Goal: Transaction & Acquisition: Obtain resource

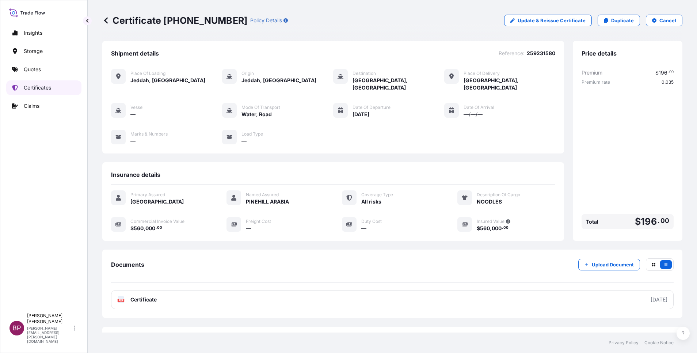
click at [41, 88] on p "Certificates" at bounding box center [37, 87] width 27 height 7
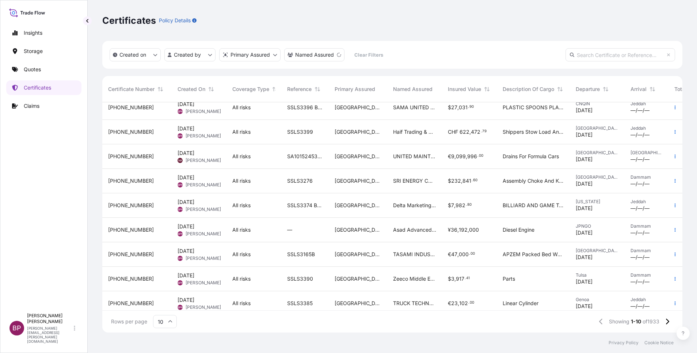
scroll to position [45, 0]
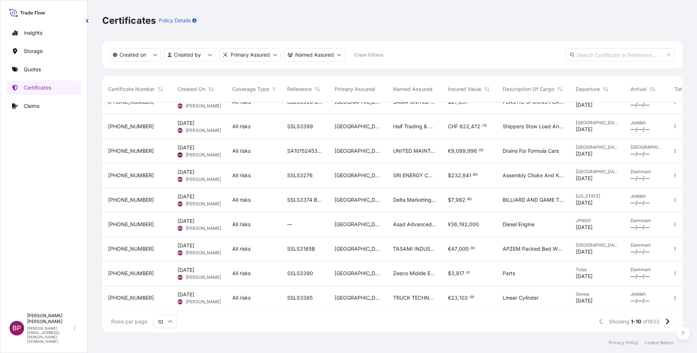
click at [170, 323] on icon at bounding box center [170, 321] width 4 height 4
click at [166, 303] on div "50" at bounding box center [165, 301] width 18 height 14
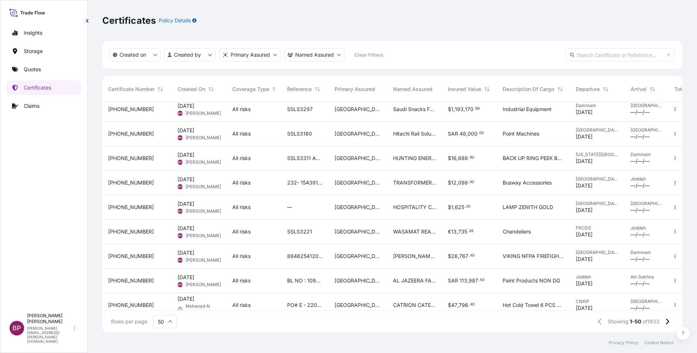
scroll to position [1024, 0]
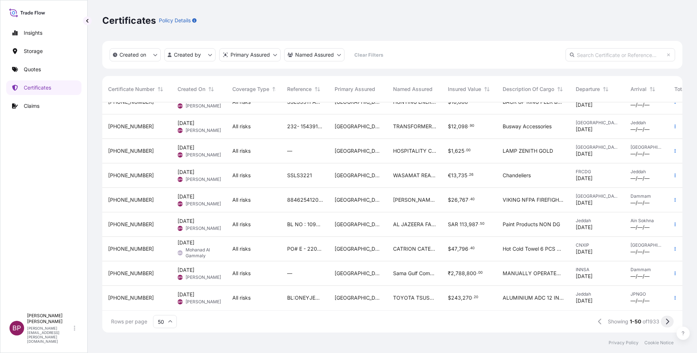
click at [667, 321] on icon at bounding box center [667, 321] width 4 height 7
click at [669, 321] on icon at bounding box center [667, 321] width 4 height 7
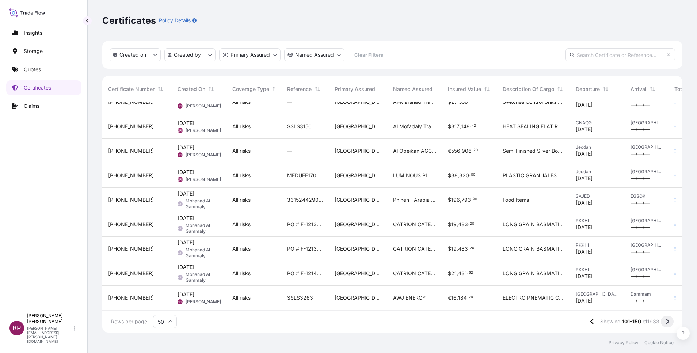
click at [667, 323] on icon at bounding box center [667, 321] width 3 height 6
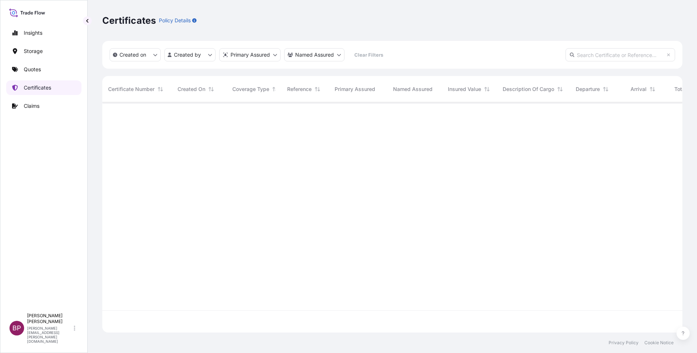
click at [42, 88] on p "Certificates" at bounding box center [37, 87] width 27 height 7
click at [599, 53] on input "text" at bounding box center [620, 54] width 110 height 13
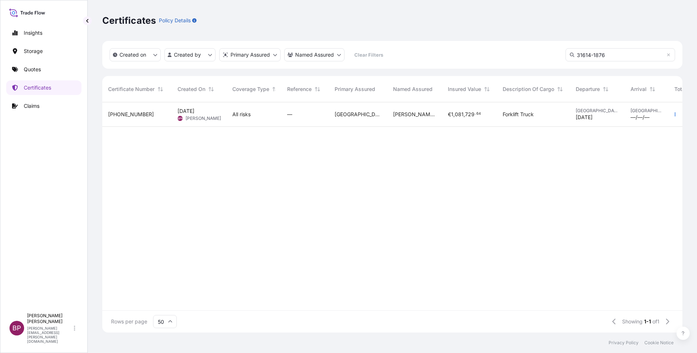
type input "31614-1876"
click at [445, 117] on div "€ 1 , 081 , 729 . 64" at bounding box center [469, 114] width 55 height 24
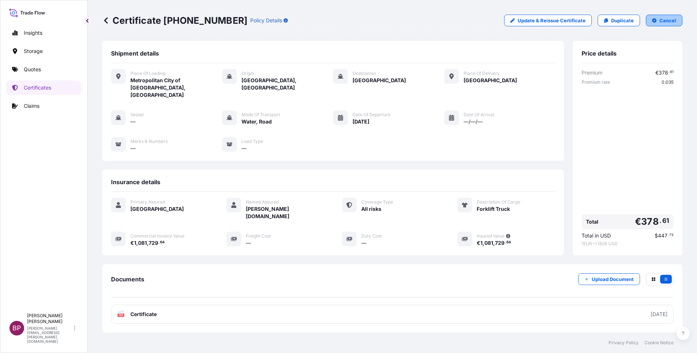
click at [670, 23] on button "Cancel" at bounding box center [664, 21] width 37 height 12
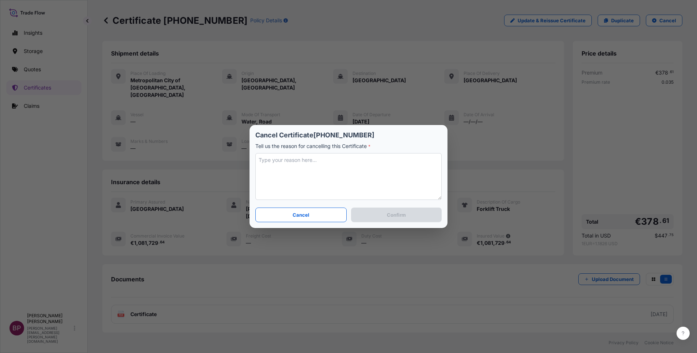
click at [322, 164] on textarea at bounding box center [348, 176] width 186 height 47
drag, startPoint x: 277, startPoint y: 162, endPoint x: 407, endPoint y: 187, distance: 132.0
click at [407, 183] on textarea "client splited the shpt in two BL. re-issuing the cert." at bounding box center [348, 176] width 186 height 47
type textarea "client splited the shpt in two BL. re-issuing the cert."
click at [404, 212] on p "Confirm" at bounding box center [396, 214] width 19 height 7
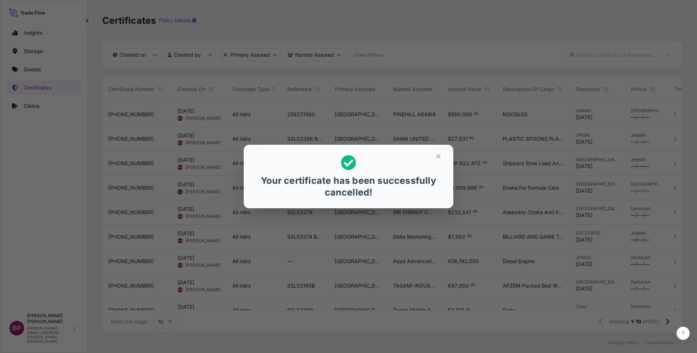
scroll to position [9, 9]
click at [437, 156] on icon "button" at bounding box center [438, 156] width 7 height 7
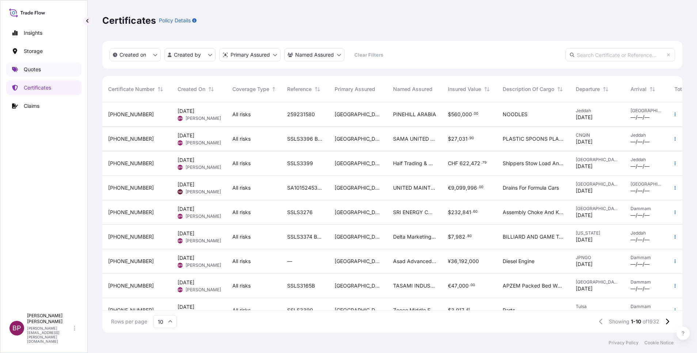
click at [39, 68] on p "Quotes" at bounding box center [32, 69] width 17 height 7
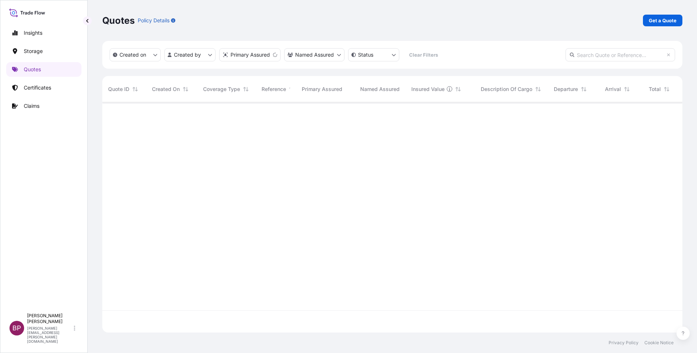
scroll to position [226, 572]
click at [657, 21] on p "Get a Quote" at bounding box center [663, 20] width 28 height 7
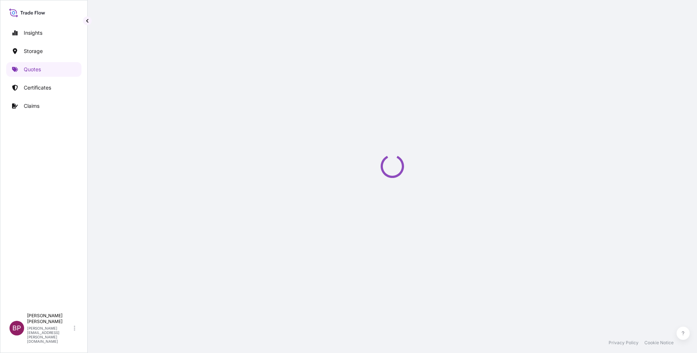
select select "Water"
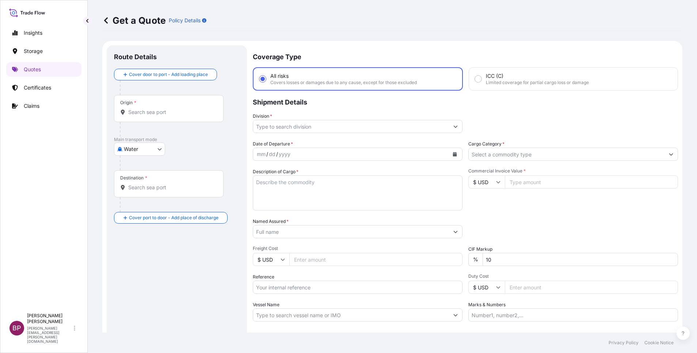
scroll to position [12, 0]
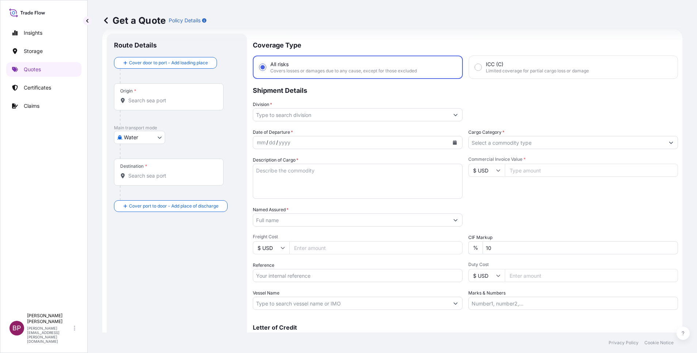
click at [295, 219] on input "Named Assured *" at bounding box center [351, 219] width 196 height 13
paste input "[PERSON_NAME] CO. LTD"
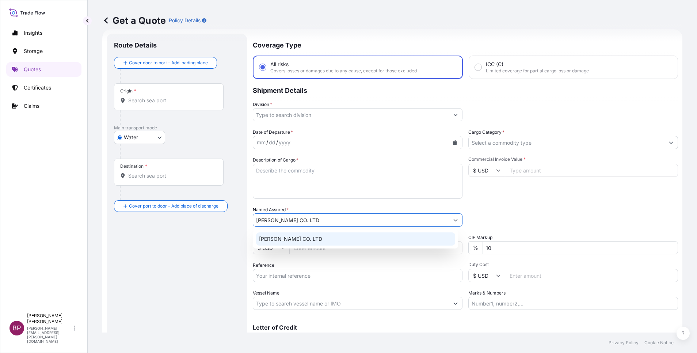
type input "[PERSON_NAME] CO. LTD"
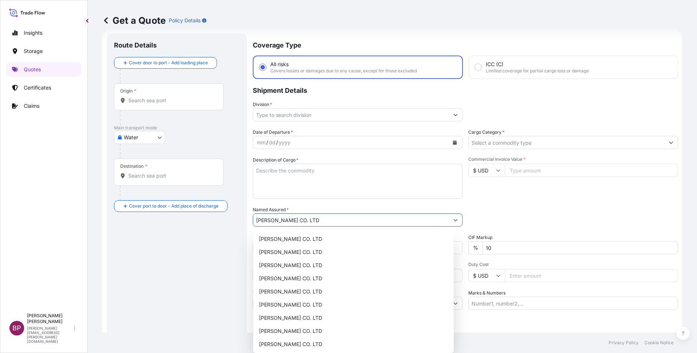
click at [483, 171] on input "$ USD" at bounding box center [486, 170] width 37 height 13
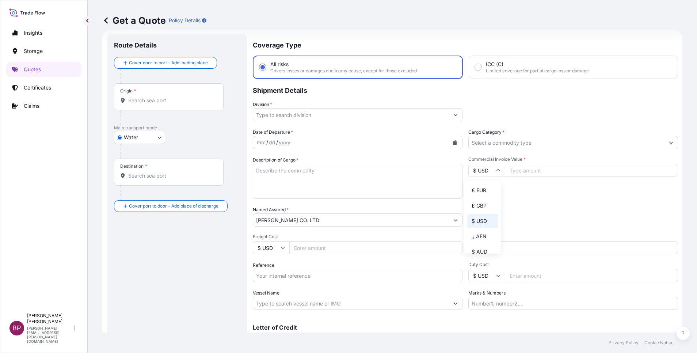
drag, startPoint x: 484, startPoint y: 198, endPoint x: 497, endPoint y: 192, distance: 14.2
click at [484, 197] on div "€ EUR" at bounding box center [482, 190] width 31 height 14
type input "€ EUR"
click at [528, 172] on input "Commercial Invoice Value *" at bounding box center [591, 170] width 173 height 13
paste input "558273.99"
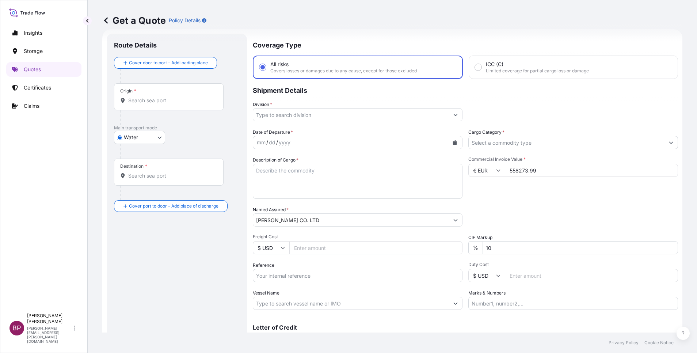
type input "558273.99"
drag, startPoint x: 493, startPoint y: 246, endPoint x: 414, endPoint y: 243, distance: 79.0
click at [420, 243] on div "Date of Departure * mm / dd / yyyy Cargo Category * Description of Cargo * Comm…" at bounding box center [465, 219] width 425 height 181
type input "0"
click at [320, 180] on textarea "Description of Cargo *" at bounding box center [358, 181] width 210 height 35
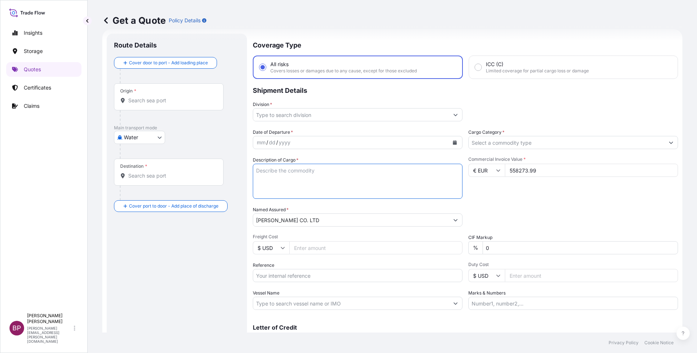
paste textarea "FORKLIFT TRUCK"
type textarea "FORKLIFT TRUCK"
click at [592, 144] on input "Cargo Category *" at bounding box center [567, 142] width 196 height 13
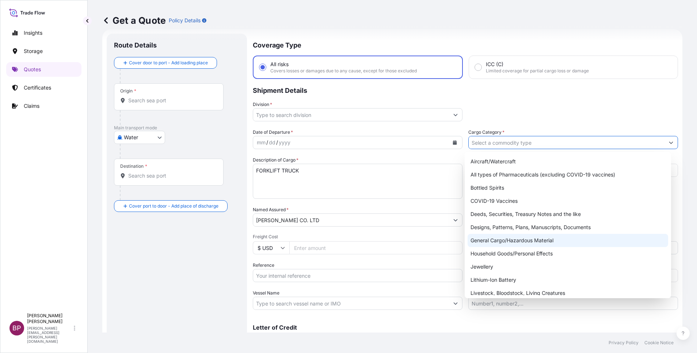
click at [524, 242] on div "General Cargo/Hazardous Material" at bounding box center [567, 240] width 201 height 13
type input "General Cargo/Hazardous Material"
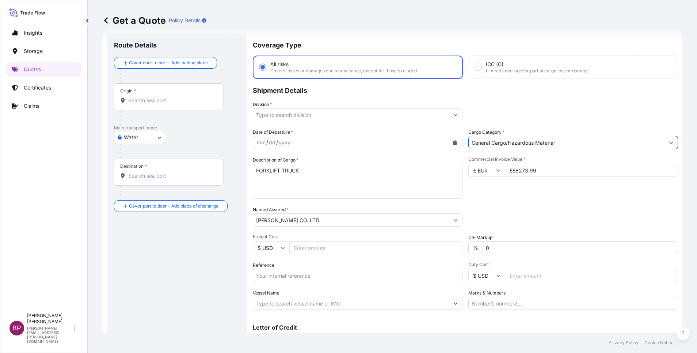
click at [453, 116] on icon "Show suggestions" at bounding box center [455, 114] width 4 height 4
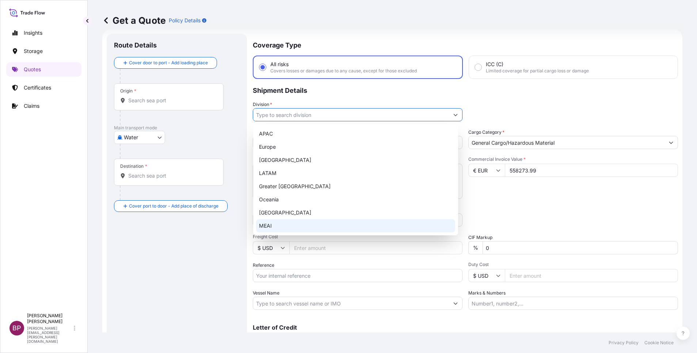
click at [293, 225] on div "MEAI" at bounding box center [355, 225] width 199 height 13
type input "MEAI"
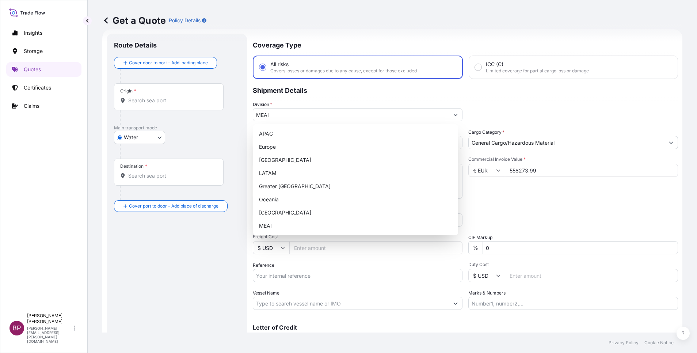
click at [522, 103] on div "Division * MEAI" at bounding box center [465, 111] width 425 height 20
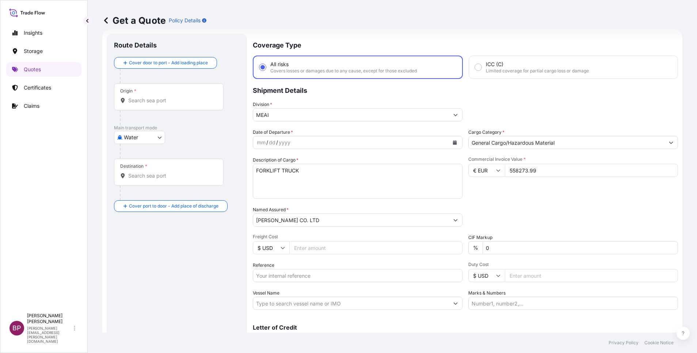
click at [453, 142] on icon "Calendar" at bounding box center [455, 142] width 4 height 4
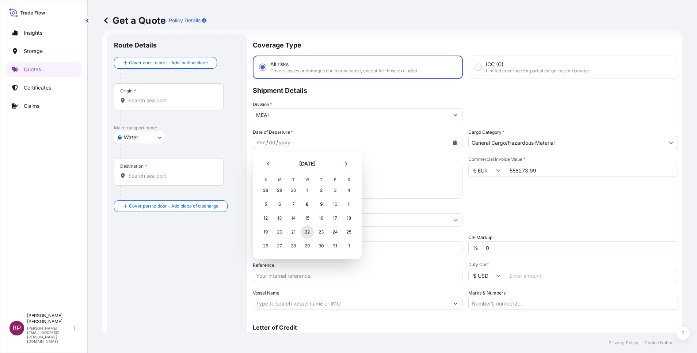
click at [308, 232] on div "22" at bounding box center [307, 231] width 13 height 13
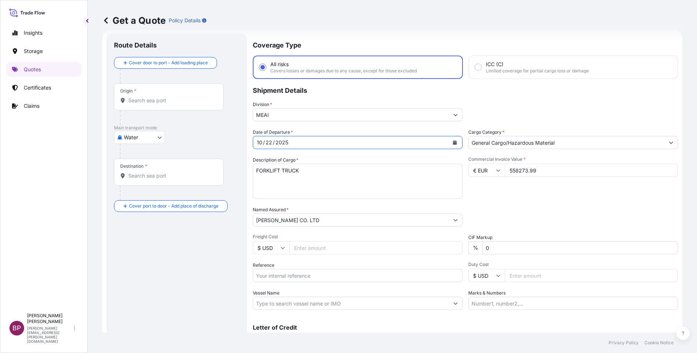
click at [453, 142] on icon "Calendar" at bounding box center [455, 142] width 4 height 4
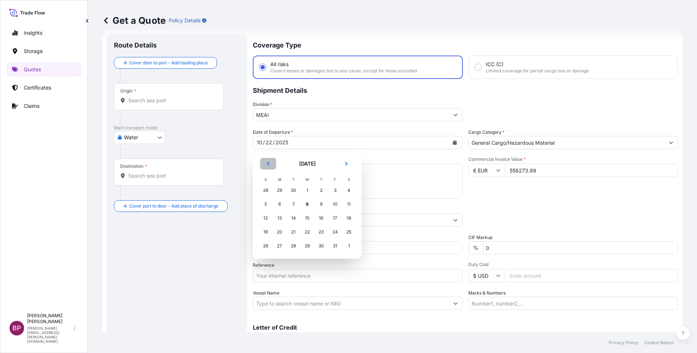
click at [268, 163] on icon "Previous" at bounding box center [268, 164] width 2 height 4
click at [280, 230] on div "22" at bounding box center [279, 231] width 13 height 13
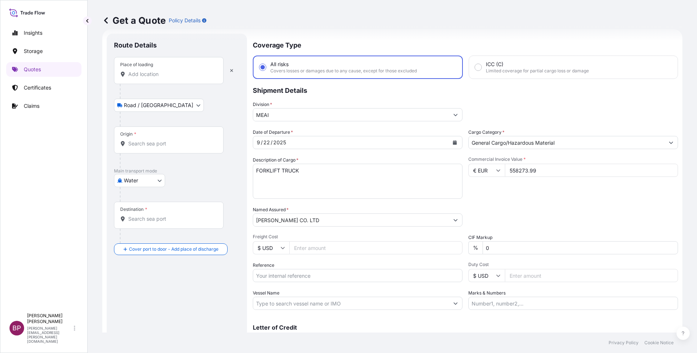
drag, startPoint x: 161, startPoint y: 72, endPoint x: 164, endPoint y: 82, distance: 10.3
click at [162, 73] on input "Place of loading" at bounding box center [171, 73] width 86 height 7
paste input "GENOA"
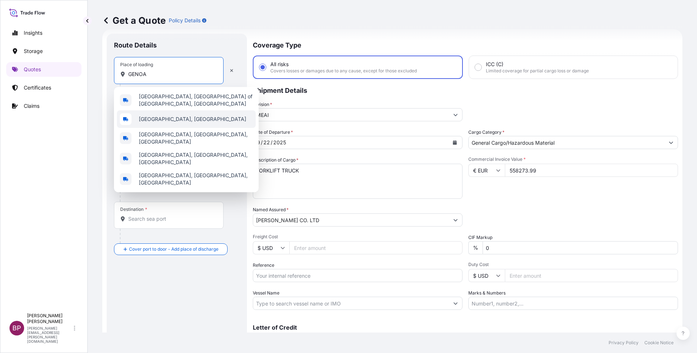
click at [180, 119] on div "[GEOGRAPHIC_DATA], [GEOGRAPHIC_DATA]" at bounding box center [186, 119] width 139 height 18
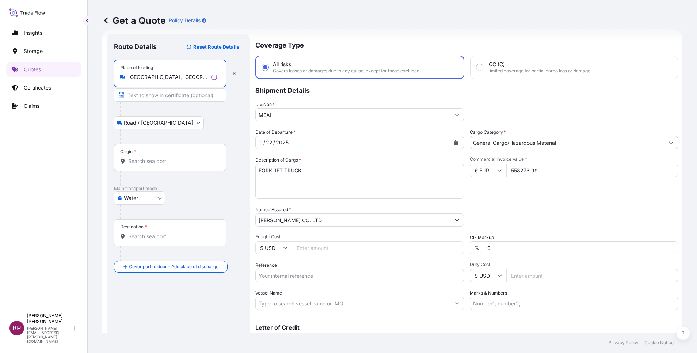
type input "[GEOGRAPHIC_DATA], [GEOGRAPHIC_DATA]"
click at [169, 161] on input "Origin *" at bounding box center [172, 160] width 89 height 7
paste input "GENOA"
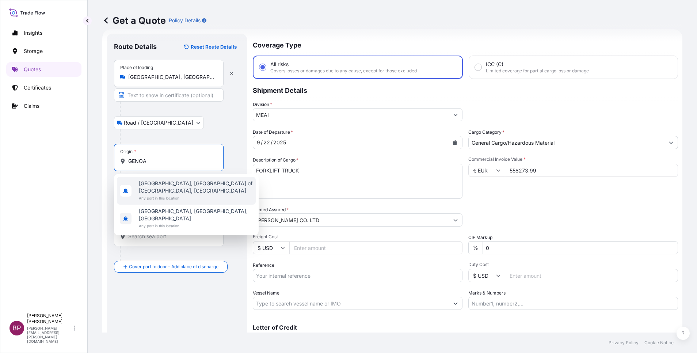
click at [188, 186] on span "[GEOGRAPHIC_DATA], [GEOGRAPHIC_DATA] of [GEOGRAPHIC_DATA], [GEOGRAPHIC_DATA]" at bounding box center [196, 187] width 114 height 15
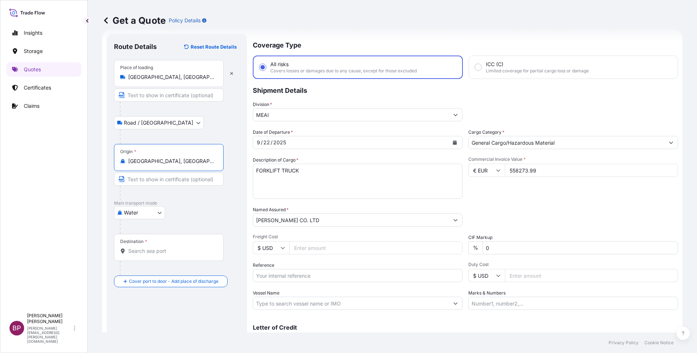
type input "[GEOGRAPHIC_DATA], [GEOGRAPHIC_DATA] of [GEOGRAPHIC_DATA], [GEOGRAPHIC_DATA]"
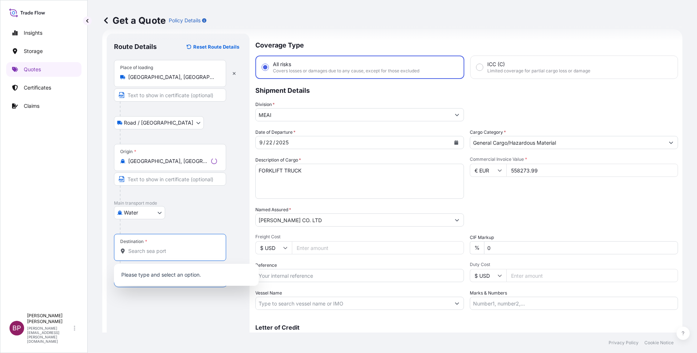
click at [164, 251] on input "Destination *" at bounding box center [172, 250] width 89 height 7
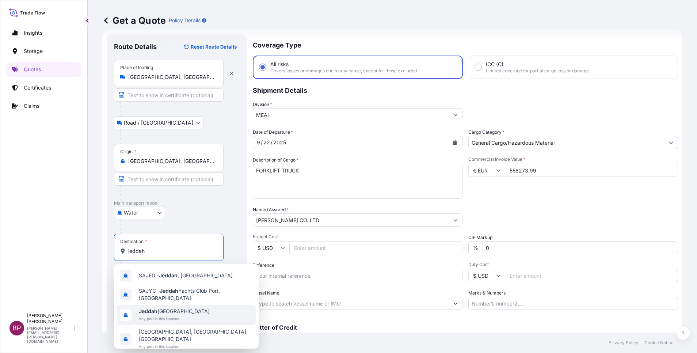
click at [179, 318] on span "Any port in this location" at bounding box center [174, 318] width 71 height 7
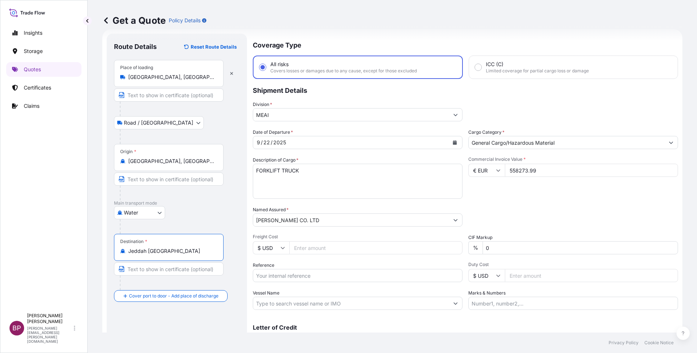
type input "Jeddah [GEOGRAPHIC_DATA]"
click at [167, 330] on div "Place of Discharge" at bounding box center [169, 331] width 110 height 27
click at [167, 331] on input "Place of Discharge" at bounding box center [171, 334] width 86 height 7
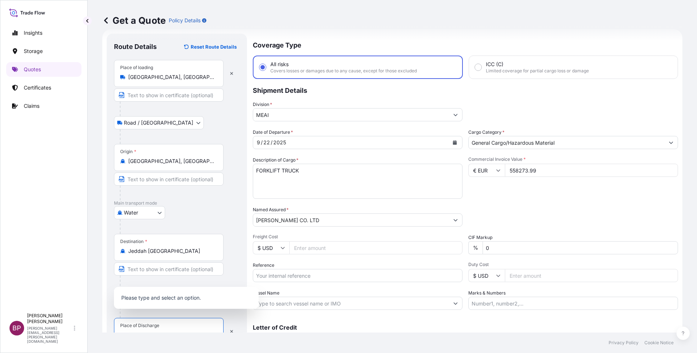
scroll to position [18, 0]
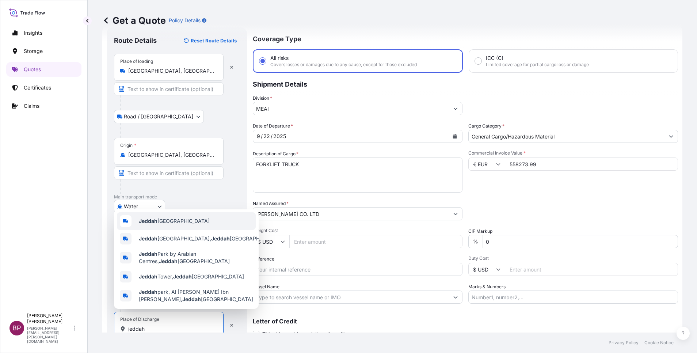
click at [180, 221] on span "Jeddah [GEOGRAPHIC_DATA]" at bounding box center [174, 220] width 71 height 7
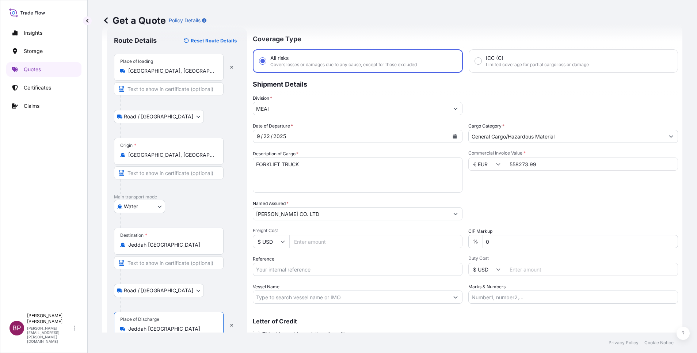
type input "Jeddah [GEOGRAPHIC_DATA]"
click at [501, 188] on div "Commercial Invoice Value * € EUR 558273.99" at bounding box center [573, 171] width 210 height 42
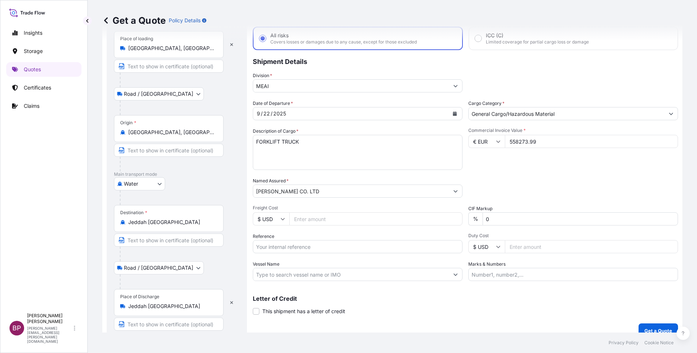
scroll to position [50, 0]
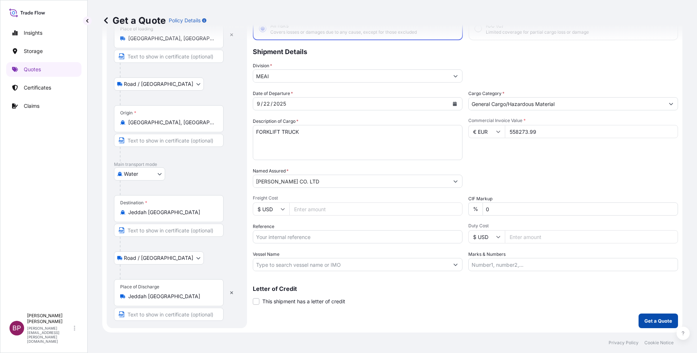
click at [658, 321] on p "Get a Quote" at bounding box center [658, 320] width 28 height 7
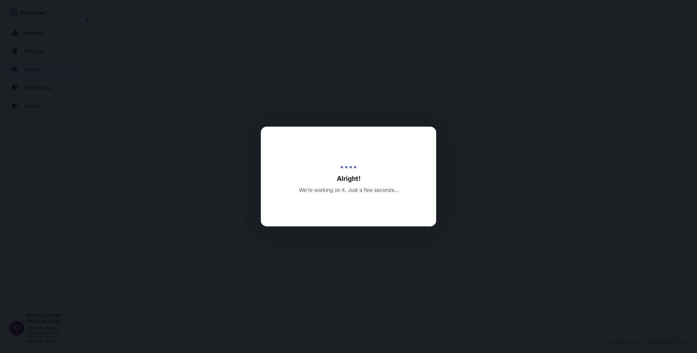
select select "Road / [GEOGRAPHIC_DATA]"
select select "Water"
select select "Road / [GEOGRAPHIC_DATA]"
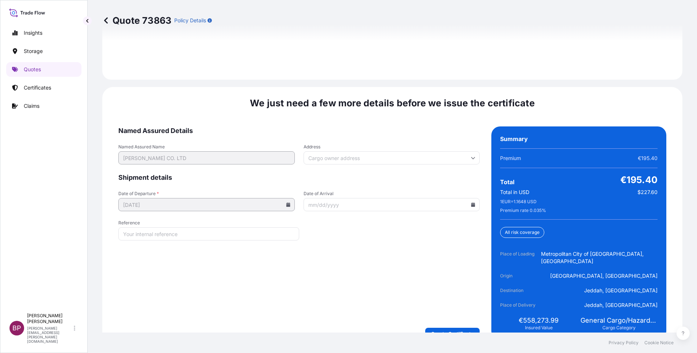
scroll to position [1120, 0]
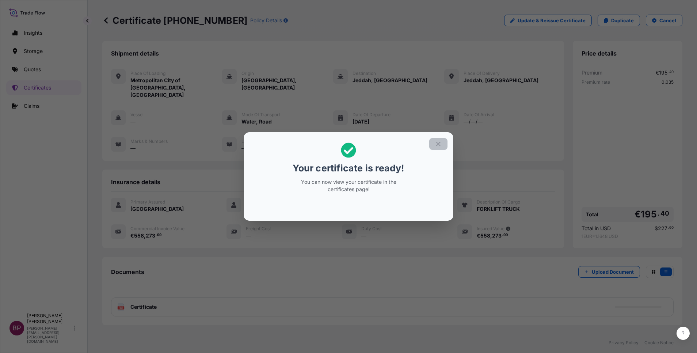
click at [443, 143] on button "button" at bounding box center [438, 144] width 18 height 12
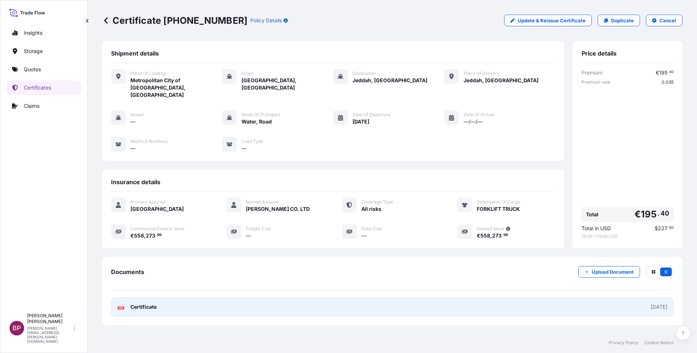
click at [147, 303] on span "Certificate" at bounding box center [143, 306] width 26 height 7
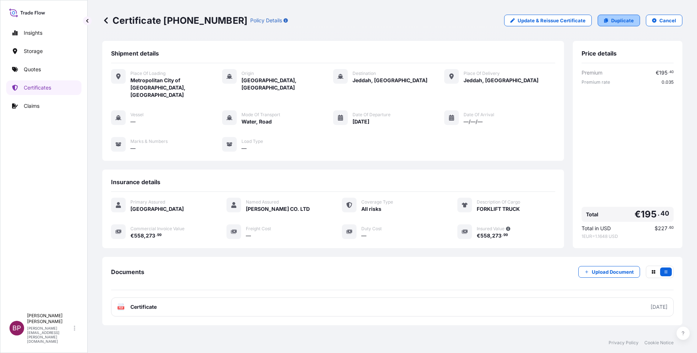
click at [617, 23] on p "Duplicate" at bounding box center [622, 20] width 23 height 7
select select "Road / [GEOGRAPHIC_DATA]"
select select "Water"
select select "Road / [GEOGRAPHIC_DATA]"
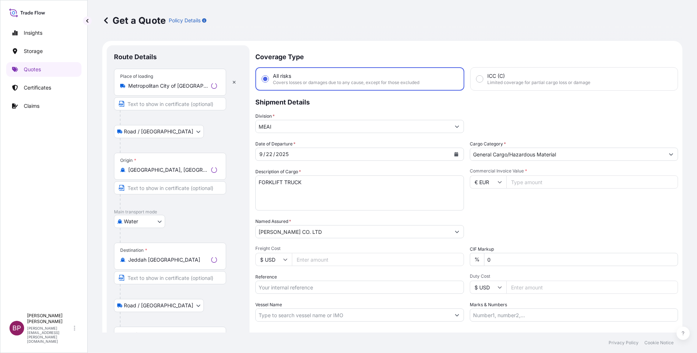
scroll to position [12, 0]
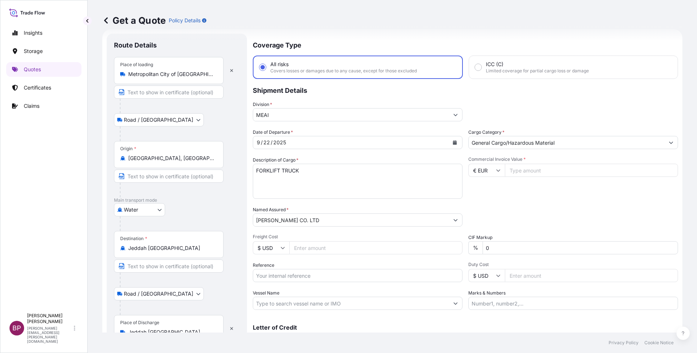
click at [532, 172] on input "Commercial Invoice Value *" at bounding box center [591, 170] width 173 height 13
paste input "523455.43"
type input "523455.43"
click at [453, 143] on icon "Calendar" at bounding box center [455, 142] width 4 height 4
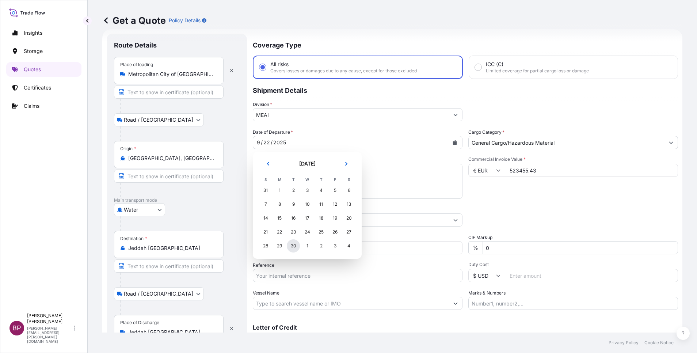
click at [290, 247] on div "30" at bounding box center [293, 245] width 13 height 13
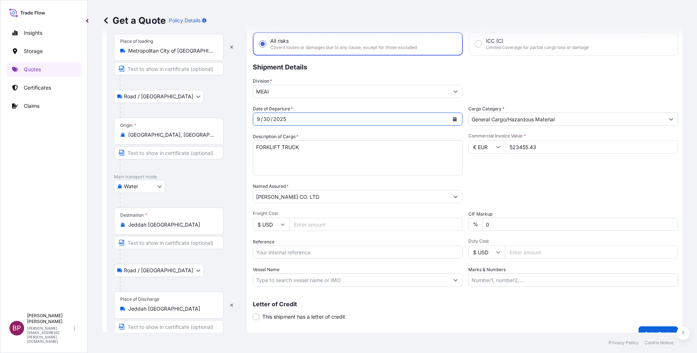
scroll to position [48, 0]
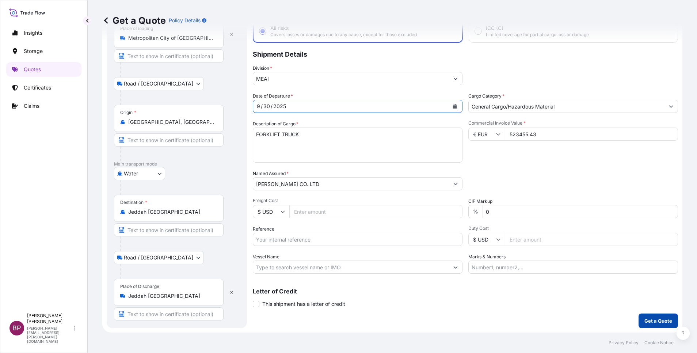
click at [649, 324] on p "Get a Quote" at bounding box center [658, 320] width 28 height 7
select select "Road / [GEOGRAPHIC_DATA]"
select select "Water"
select select "Road / [GEOGRAPHIC_DATA]"
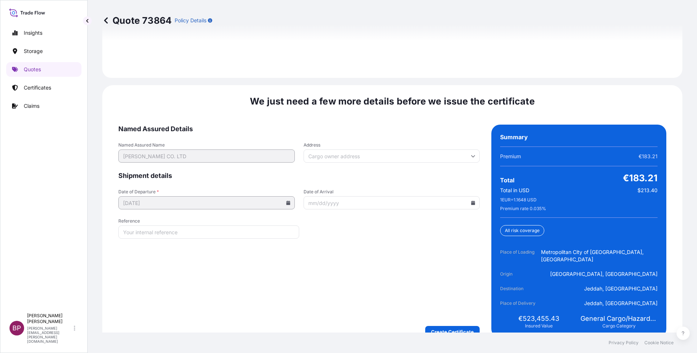
scroll to position [1120, 0]
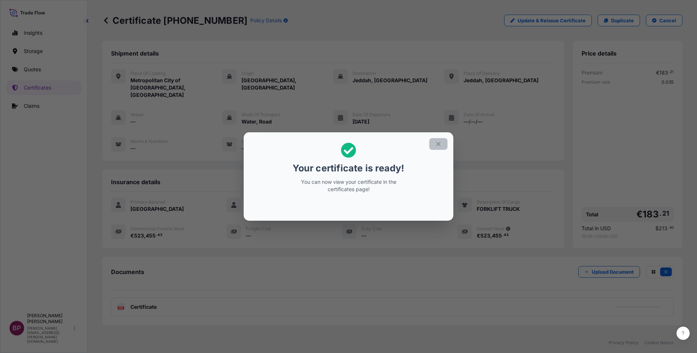
click at [436, 146] on icon "button" at bounding box center [438, 144] width 7 height 7
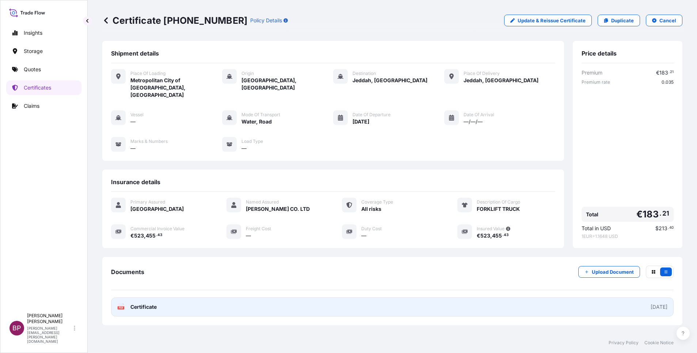
click at [155, 303] on span "Certificate" at bounding box center [143, 306] width 26 height 7
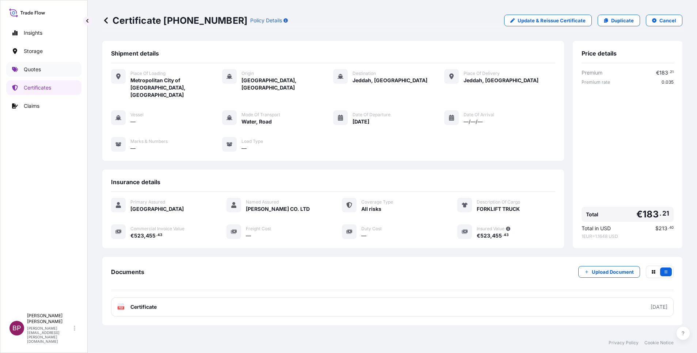
click at [35, 72] on p "Quotes" at bounding box center [32, 69] width 17 height 7
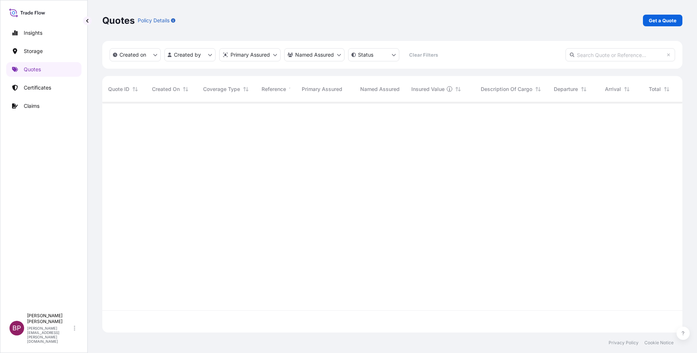
scroll to position [226, 572]
click at [663, 22] on p "Get a Quote" at bounding box center [663, 20] width 28 height 7
select select "Water"
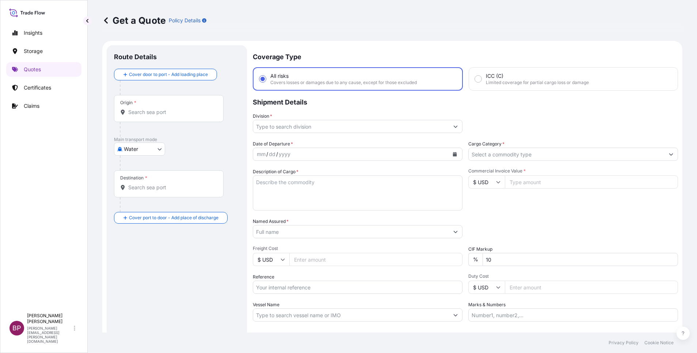
scroll to position [12, 0]
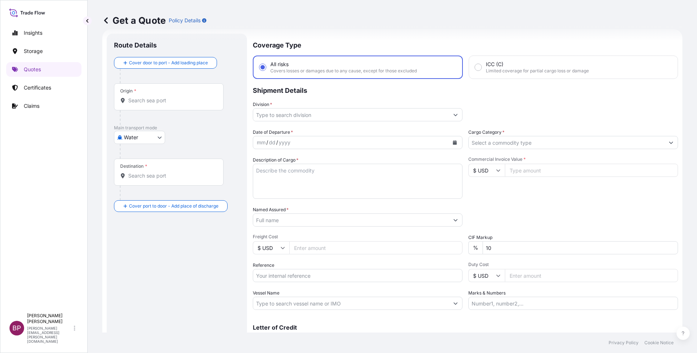
click at [316, 279] on input "Reference" at bounding box center [358, 275] width 210 height 13
paste input "BL:HLCUJE2250920581 SSLS3382"
type input "BL:HLCUJE2250920581 SSLS3382"
click at [314, 219] on input "Named Assured *" at bounding box center [349, 219] width 192 height 13
paste input "[PERSON_NAME] Company Ltd"
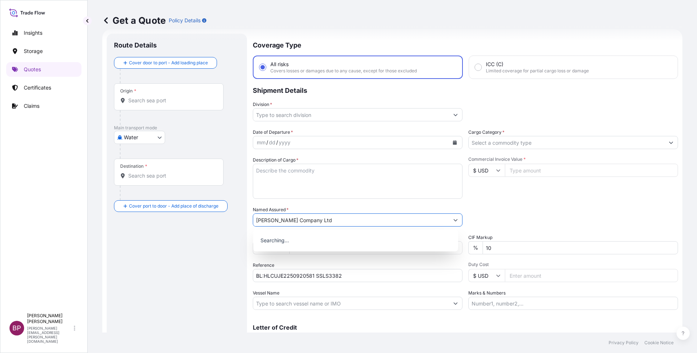
type input "[PERSON_NAME] Company Ltd"
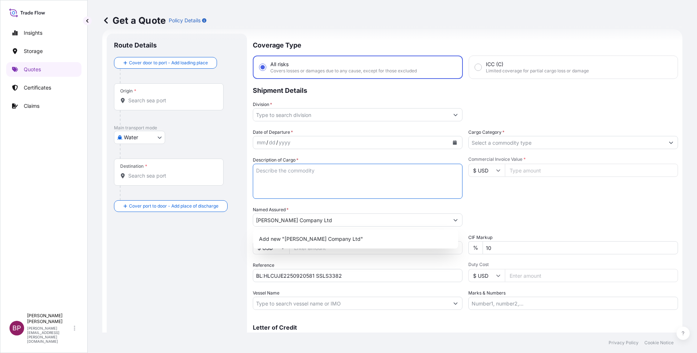
click at [280, 181] on textarea "Description of Cargo *" at bounding box center [358, 181] width 210 height 35
paste textarea "Drilling rig KB0-5, No. 60,Inventory No. 41000627 With Rorary Head KDK # 411901…"
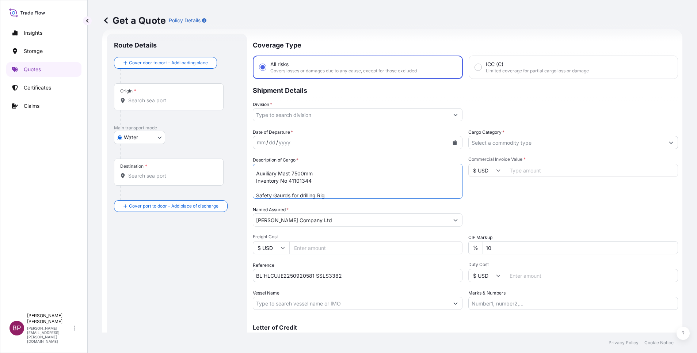
click at [320, 180] on textarea "Drilling rig KB0-5, No. 60,Inventory No. 41000627 With Rorary Head KDK # 411901…" at bounding box center [358, 181] width 210 height 35
click at [331, 188] on textarea "Drilling rig KB0-5, No. 60,Inventory No. 41000627 With Rorary Head KDK # 411901…" at bounding box center [358, 181] width 210 height 35
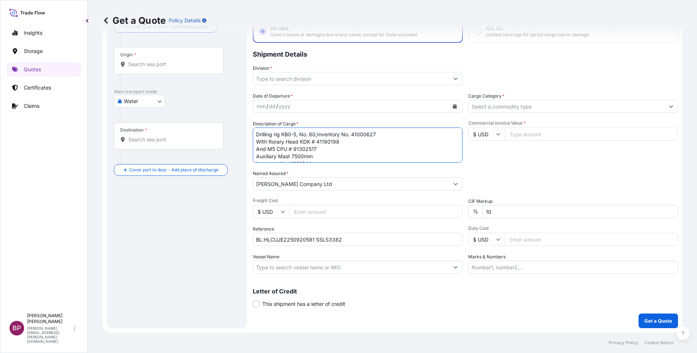
scroll to position [15, 0]
type textarea "Drilling rig KB0-5, No. 60,Inventory No. 41000627 With Rorary Head KDK # 411901…"
click at [491, 136] on input "$ USD" at bounding box center [486, 133] width 37 height 13
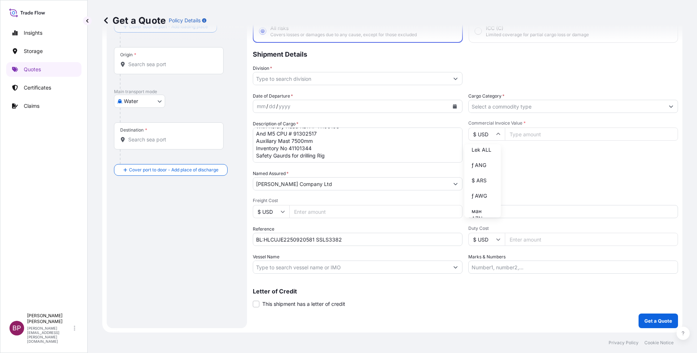
scroll to position [320, 0]
drag, startPoint x: 476, startPoint y: 164, endPoint x: 542, endPoint y: 146, distance: 68.7
click at [476, 72] on div "﷼ SAR" at bounding box center [482, 65] width 31 height 14
type input "﷼ SAR"
click at [543, 134] on input "Commercial Invoice Value *" at bounding box center [591, 133] width 173 height 13
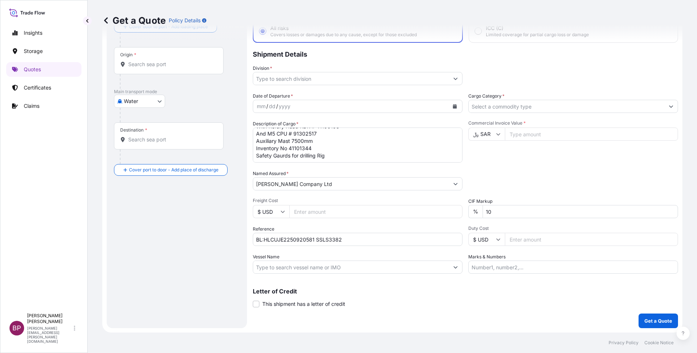
paste input "427420"
type input "427420"
drag, startPoint x: 430, startPoint y: 210, endPoint x: 329, endPoint y: 195, distance: 101.4
click at [344, 197] on div "Date of Departure * mm / dd / yyyy Cargo Category * Description of Cargo * Dril…" at bounding box center [465, 182] width 425 height 181
type input "0"
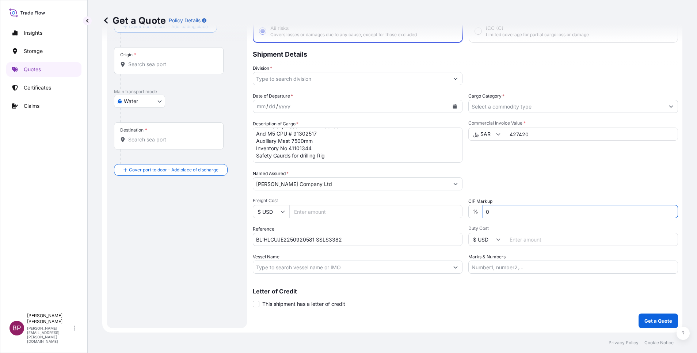
click at [453, 107] on icon "Calendar" at bounding box center [455, 106] width 4 height 4
click at [453, 108] on button "Calendar" at bounding box center [455, 106] width 12 height 12
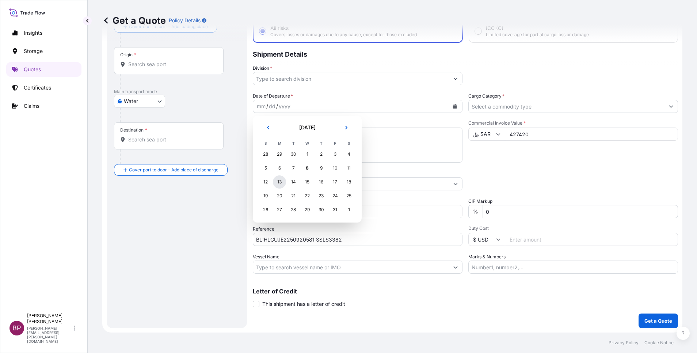
click at [279, 180] on div "13" at bounding box center [279, 181] width 13 height 13
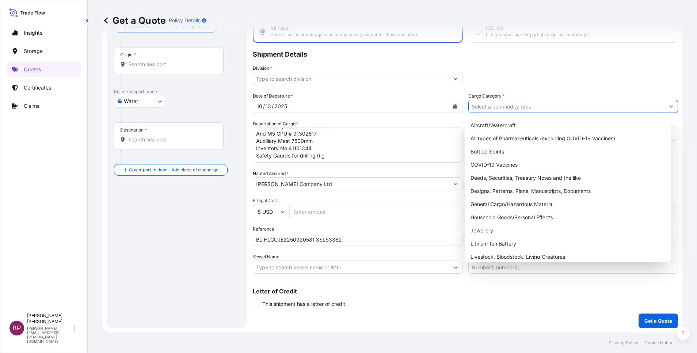
click at [664, 106] on button "Show suggestions" at bounding box center [670, 106] width 13 height 13
click at [505, 205] on div "General Cargo/Hazardous Material" at bounding box center [567, 204] width 201 height 13
type input "General Cargo/Hazardous Material"
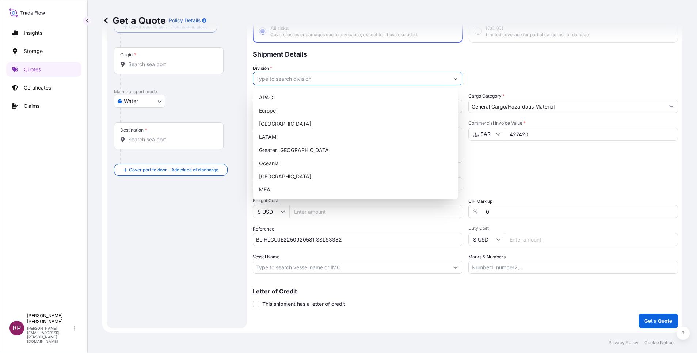
click at [453, 79] on icon "Show suggestions" at bounding box center [455, 78] width 4 height 4
click at [308, 188] on div "MEAI" at bounding box center [355, 189] width 199 height 13
type input "MEAI"
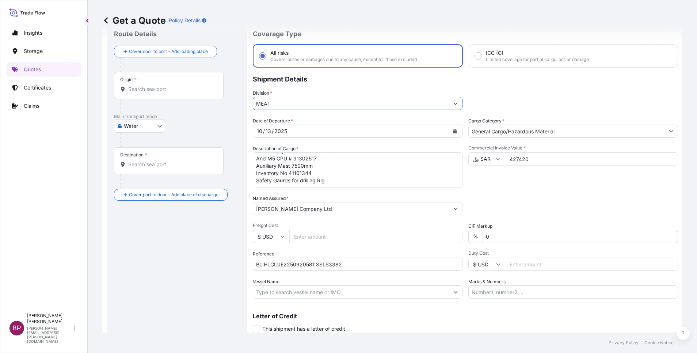
scroll to position [0, 0]
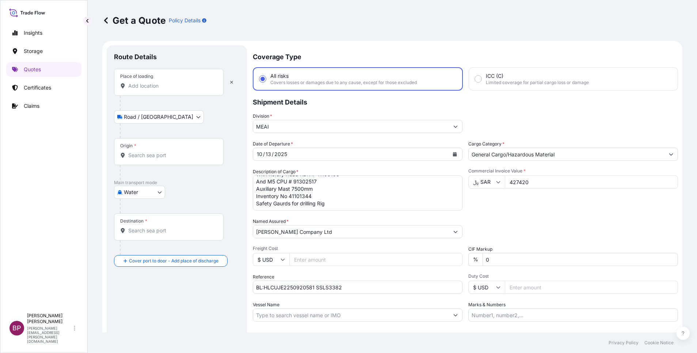
click at [158, 87] on input "Place of loading" at bounding box center [171, 85] width 86 height 7
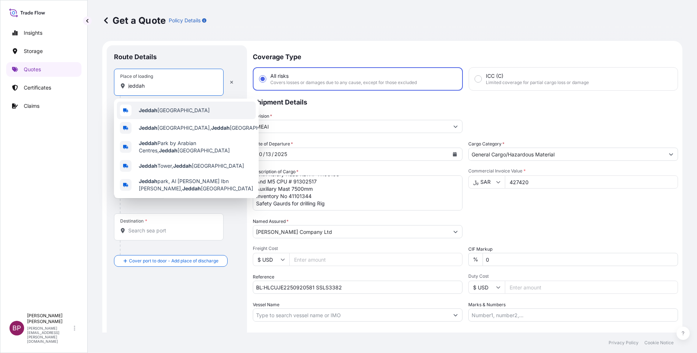
click at [164, 111] on span "Jeddah [GEOGRAPHIC_DATA]" at bounding box center [174, 110] width 71 height 7
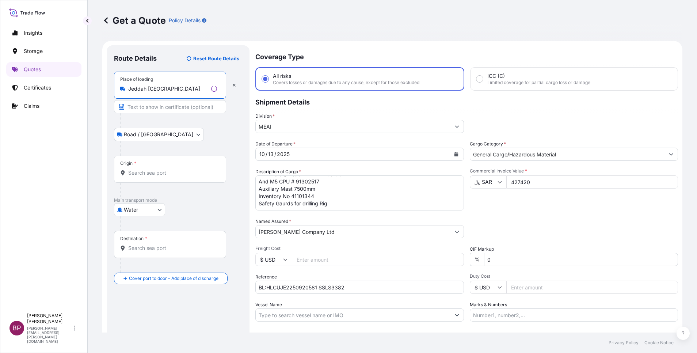
type input "Jeddah [GEOGRAPHIC_DATA]"
click at [156, 177] on div "Origin *" at bounding box center [170, 169] width 112 height 27
click at [156, 176] on input "Origin *" at bounding box center [172, 172] width 89 height 7
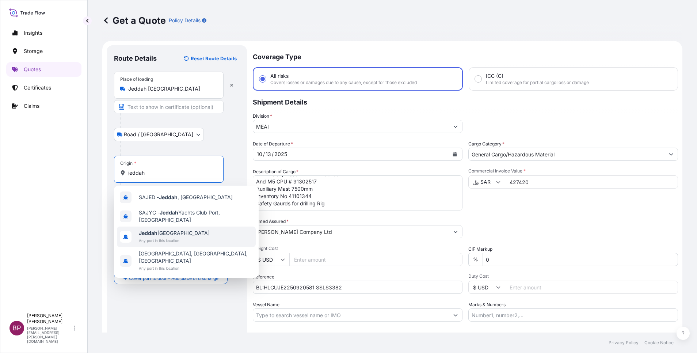
click at [178, 238] on span "Any port in this location" at bounding box center [174, 240] width 71 height 7
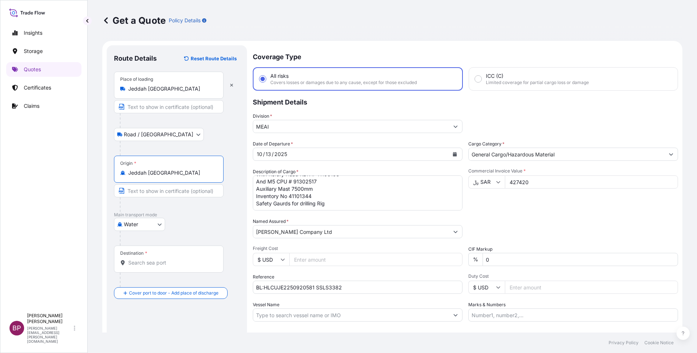
type input "Jeddah [GEOGRAPHIC_DATA]"
click at [167, 260] on input "Destination *" at bounding box center [171, 262] width 86 height 7
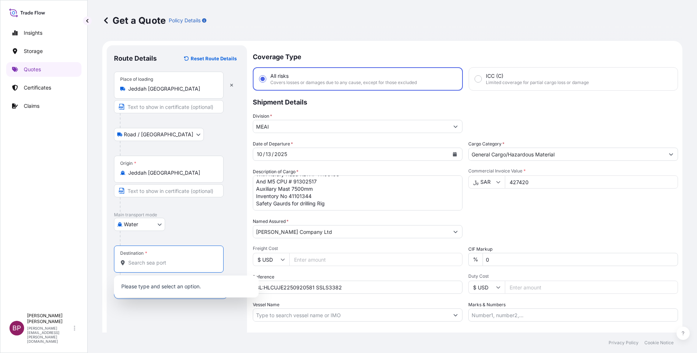
paste input "[GEOGRAPHIC_DATA]"
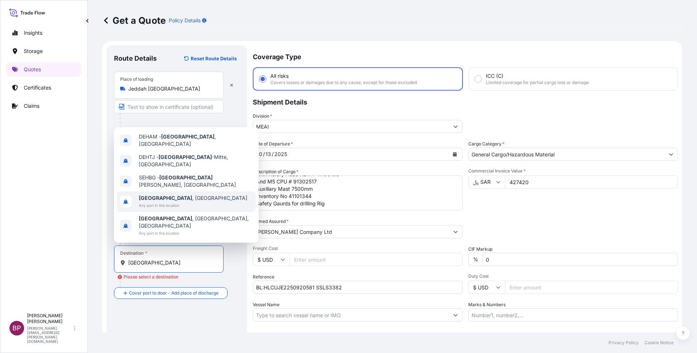
click at [185, 209] on span "Any port in this location" at bounding box center [193, 205] width 108 height 7
type input "[GEOGRAPHIC_DATA], [GEOGRAPHIC_DATA]"
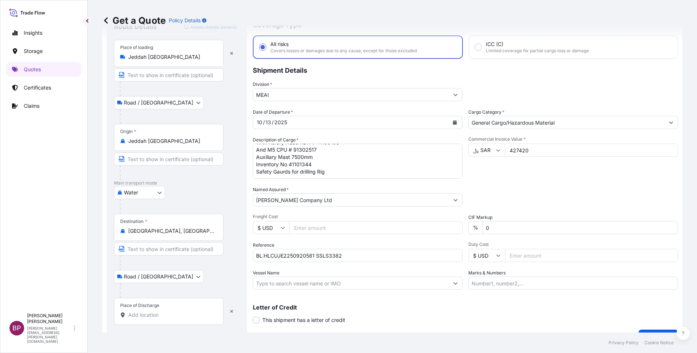
scroll to position [48, 0]
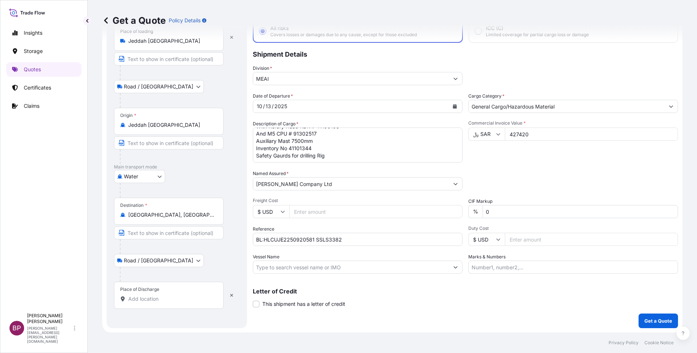
click at [166, 298] on input "Place of Discharge" at bounding box center [171, 298] width 86 height 7
paste input "[GEOGRAPHIC_DATA]"
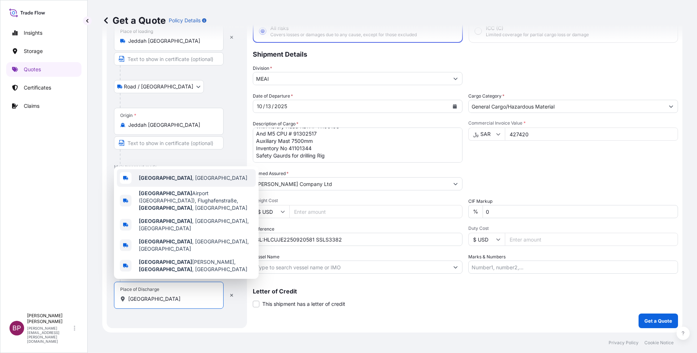
click at [189, 187] on div "[GEOGRAPHIC_DATA] , [GEOGRAPHIC_DATA]" at bounding box center [186, 178] width 139 height 18
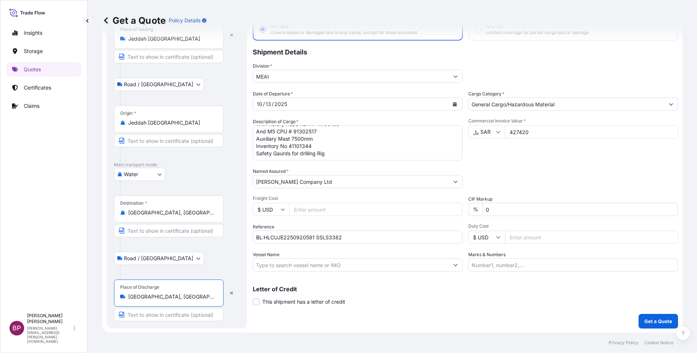
scroll to position [50, 0]
type input "[GEOGRAPHIC_DATA], [GEOGRAPHIC_DATA]"
click at [653, 318] on p "Get a Quote" at bounding box center [658, 320] width 28 height 7
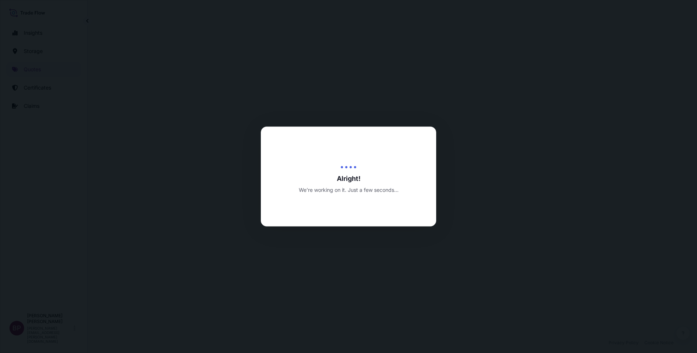
select select "Road / [GEOGRAPHIC_DATA]"
select select "Water"
select select "Road / [GEOGRAPHIC_DATA]"
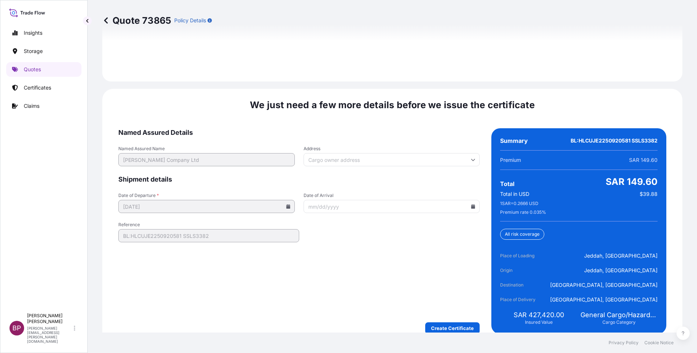
scroll to position [1120, 0]
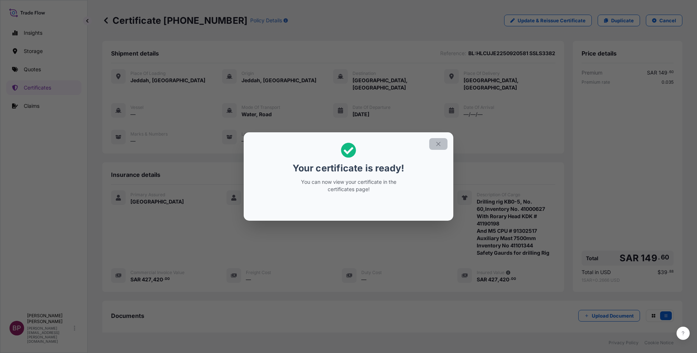
click at [441, 145] on icon "button" at bounding box center [438, 144] width 7 height 7
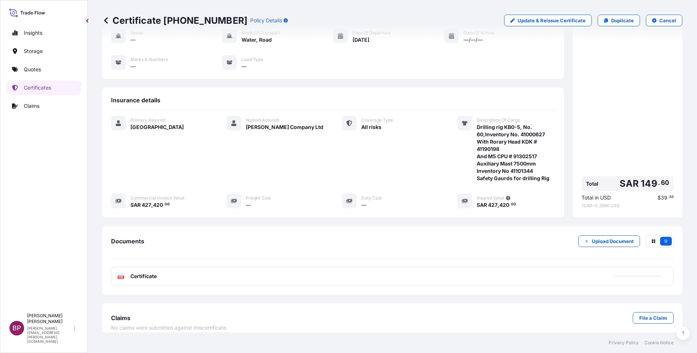
scroll to position [75, 0]
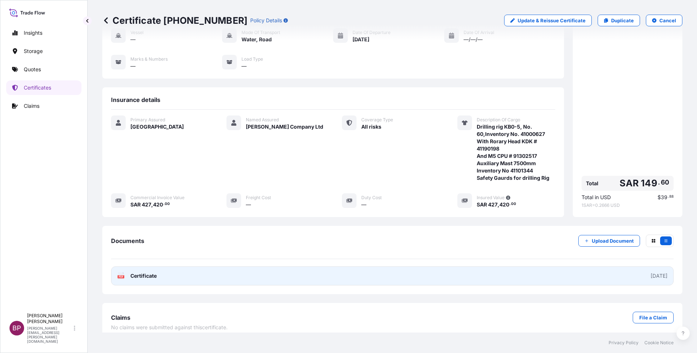
click at [150, 272] on span "Certificate" at bounding box center [143, 275] width 26 height 7
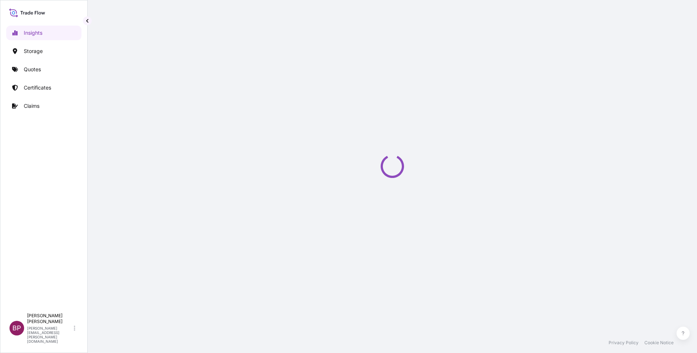
select select "2025"
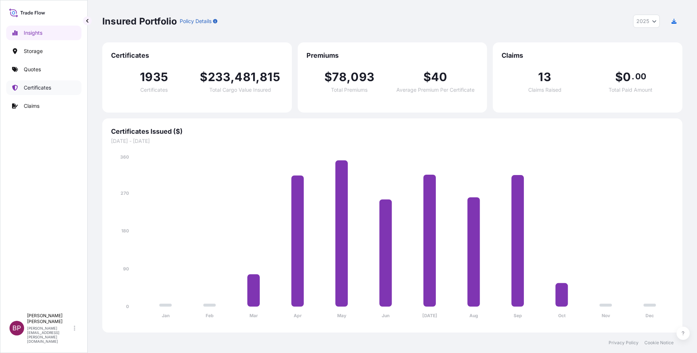
click at [31, 83] on link "Certificates" at bounding box center [43, 87] width 75 height 15
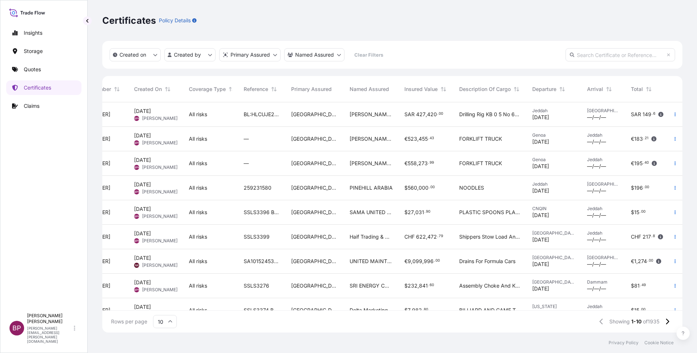
scroll to position [0, 53]
